Goal: Information Seeking & Learning: Check status

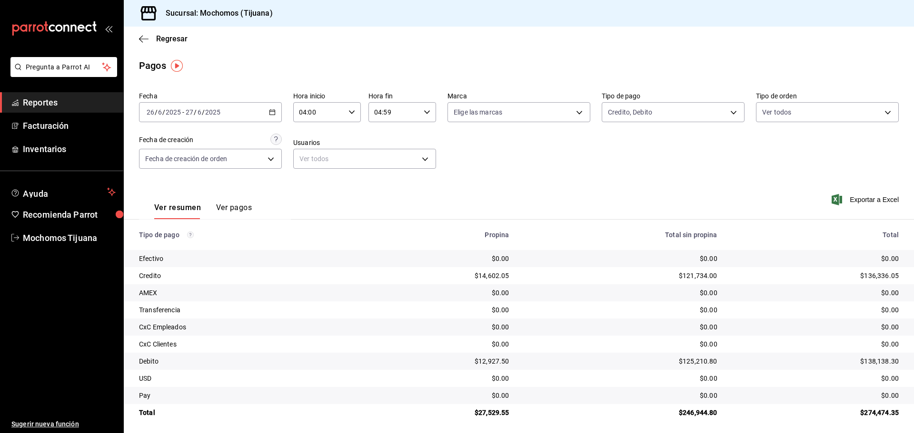
click at [233, 209] on button "Ver pagos" at bounding box center [234, 211] width 36 height 16
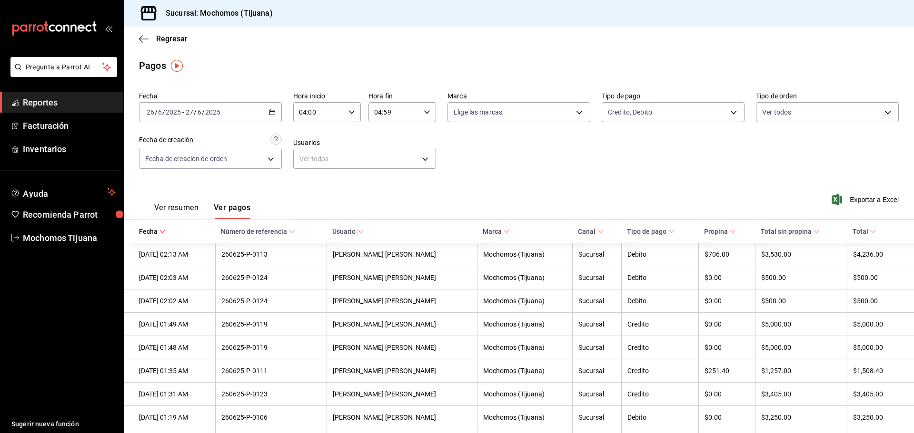
click at [170, 205] on button "Ver resumen" at bounding box center [176, 211] width 44 height 16
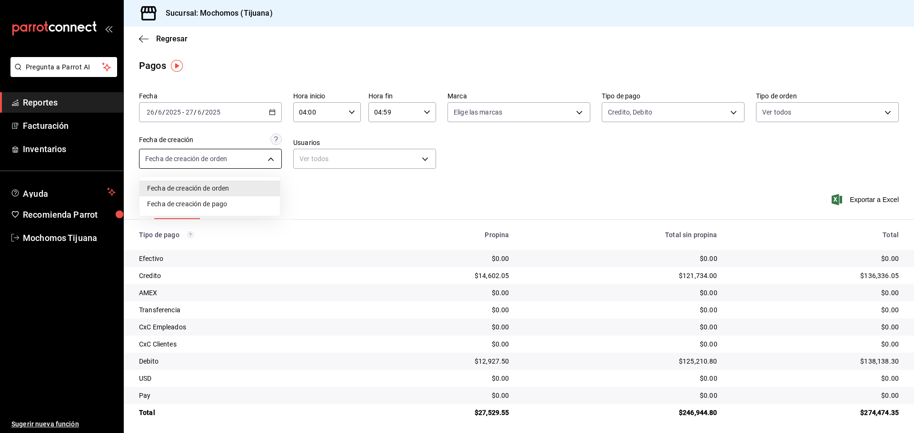
click at [271, 158] on body "Pregunta a Parrot AI Reportes Facturación Inventarios Ayuda Recomienda Parrot M…" at bounding box center [457, 216] width 914 height 433
click at [229, 159] on div at bounding box center [457, 216] width 914 height 433
click at [221, 157] on body "Pregunta a Parrot AI Reportes Facturación Inventarios Ayuda Recomienda Parrot M…" at bounding box center [457, 216] width 914 height 433
click at [291, 182] on div at bounding box center [457, 216] width 914 height 433
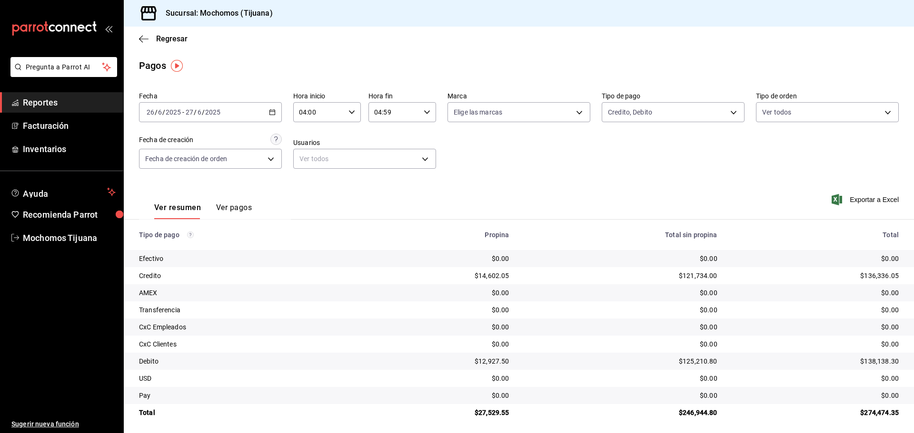
click at [226, 209] on button "Ver pagos" at bounding box center [234, 211] width 36 height 16
